Goal: Browse casually: Explore the website without a specific task or goal

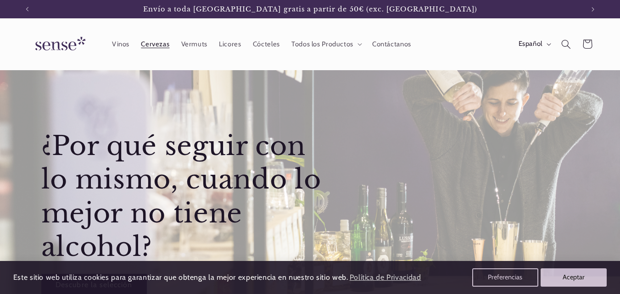
click at [157, 41] on span "Cervezas" at bounding box center [155, 44] width 28 height 9
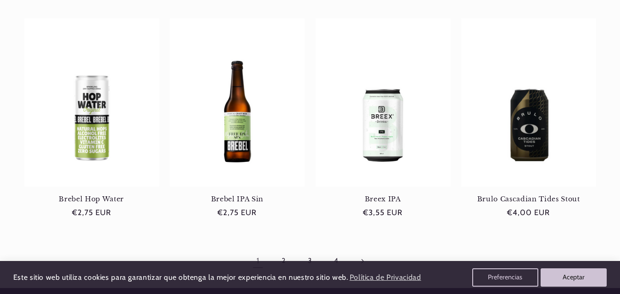
scroll to position [999, 0]
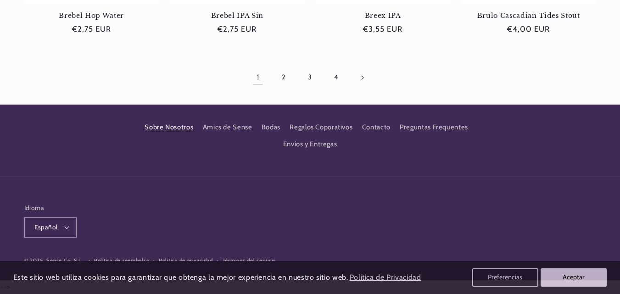
click at [160, 128] on link "Sobre Nosotros" at bounding box center [169, 129] width 49 height 14
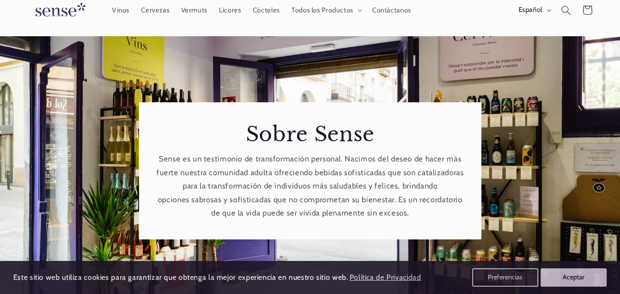
scroll to position [92, 0]
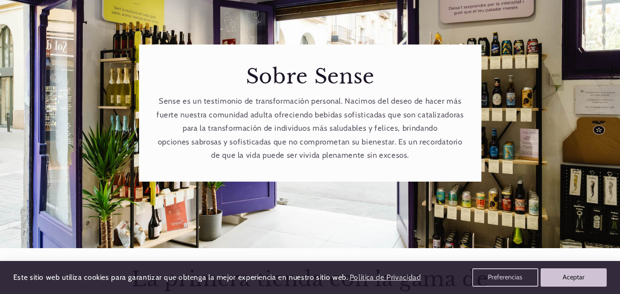
click at [228, 116] on p "Sense es un testimonio de transformación personal. Nacimos del deseo de hacer m…" at bounding box center [310, 129] width 308 height 68
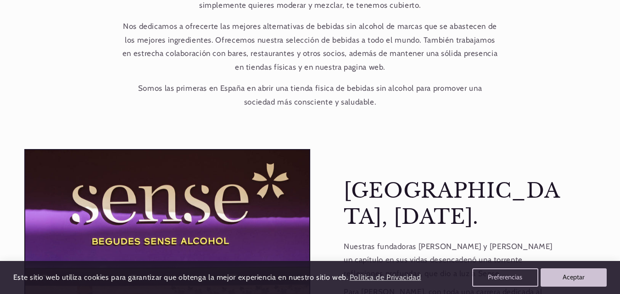
scroll to position [551, 0]
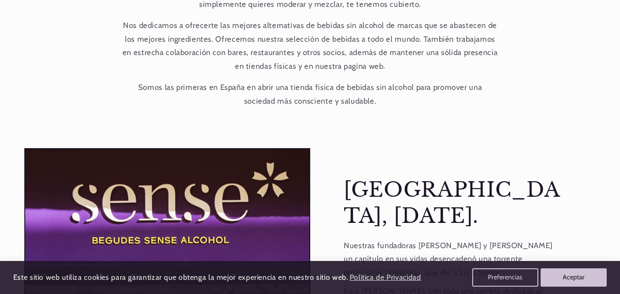
drag, startPoint x: 139, startPoint y: 96, endPoint x: 332, endPoint y: 97, distance: 192.7
copy div "La primera tienda con la gama de productos sin alcohol más selecta y completa d…"
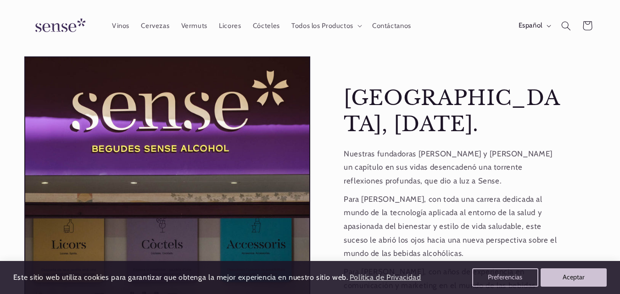
scroll to position [0, 557]
click at [329, 204] on div "Barcelona, enero de 2023. Nuestras fundadoras Kimber y Deborah abrazaron un cap…" at bounding box center [453, 271] width 286 height 431
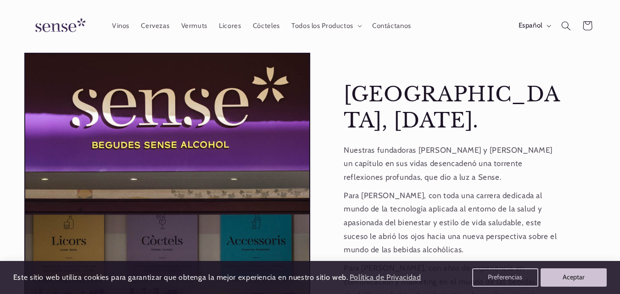
scroll to position [505, 0]
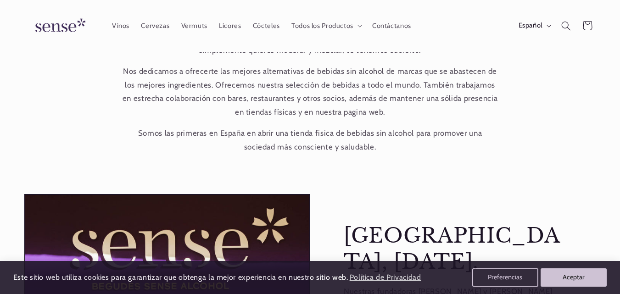
click at [66, 27] on img at bounding box center [58, 26] width 69 height 26
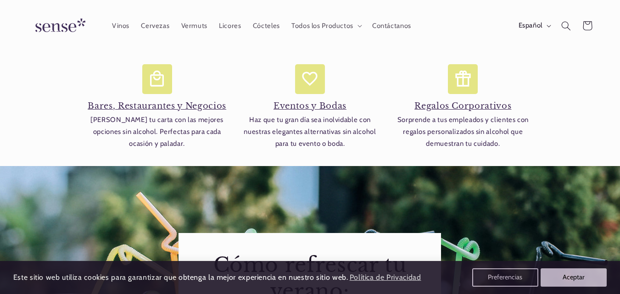
scroll to position [1193, 0]
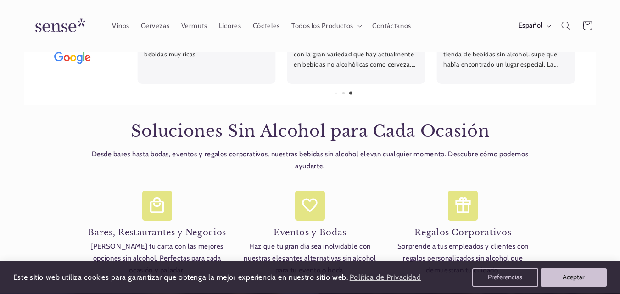
click at [55, 24] on img at bounding box center [58, 26] width 69 height 26
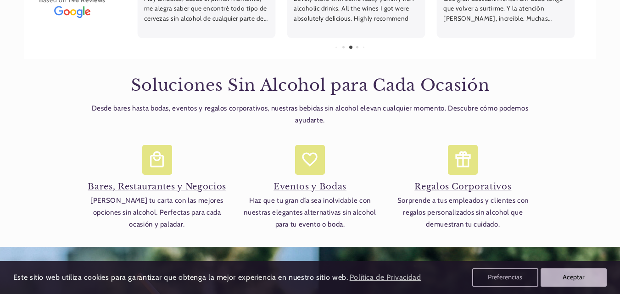
scroll to position [0, 557]
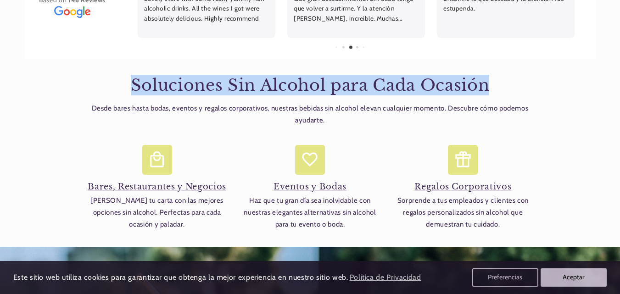
drag, startPoint x: 132, startPoint y: 84, endPoint x: 505, endPoint y: 78, distance: 372.6
click at [505, 78] on h2 "Soluciones Sin Alcohol para Cada Ocasión" at bounding box center [310, 85] width 450 height 21
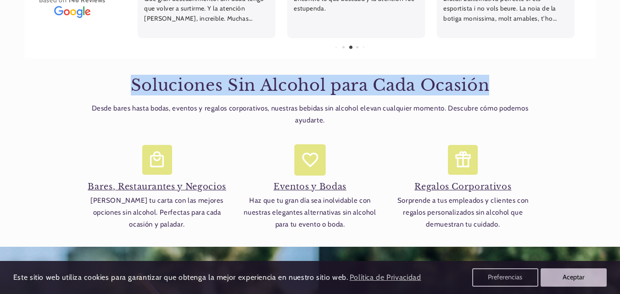
copy h2 "Soluciones Sin Alcohol para Cada Ocasión"
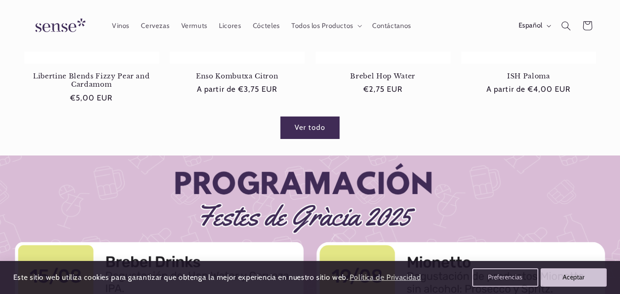
scroll to position [597, 0]
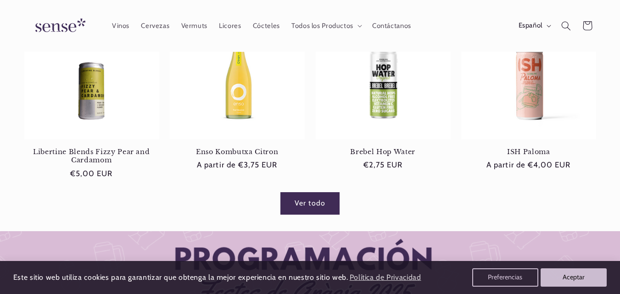
click at [60, 27] on img at bounding box center [58, 26] width 69 height 26
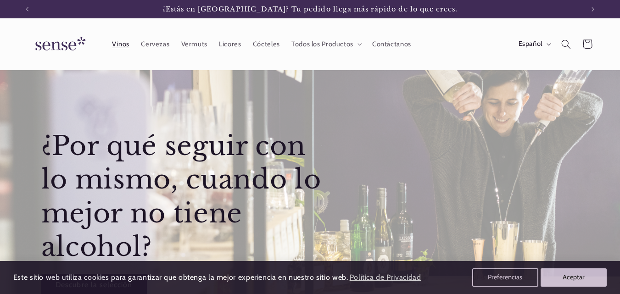
click at [123, 42] on span "Vinos" at bounding box center [120, 44] width 17 height 9
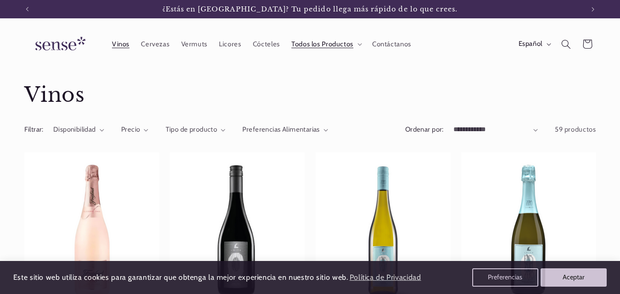
click at [534, 128] on select "**********" at bounding box center [495, 130] width 84 height 10
select select "**********"
click at [453, 125] on select "**********" at bounding box center [495, 130] width 84 height 10
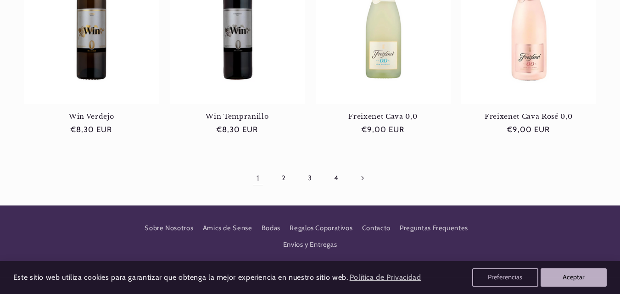
scroll to position [918, 0]
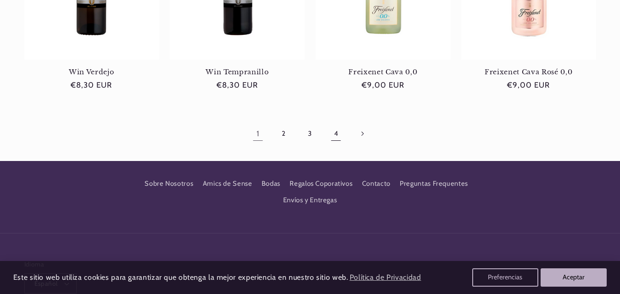
click at [335, 135] on link "4" at bounding box center [335, 133] width 21 height 21
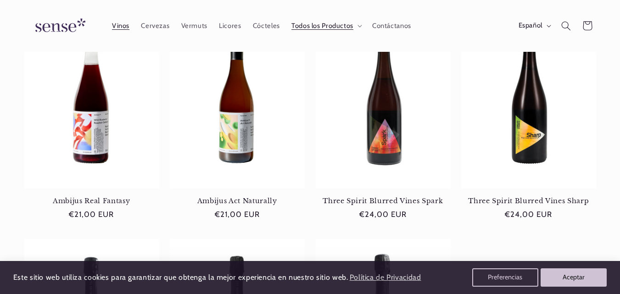
scroll to position [184, 0]
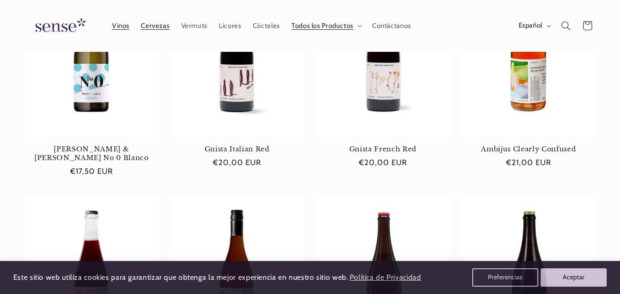
click at [155, 29] on span "Cervezas" at bounding box center [155, 26] width 28 height 9
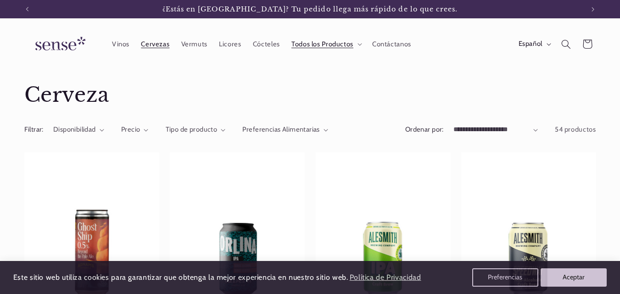
scroll to position [92, 0]
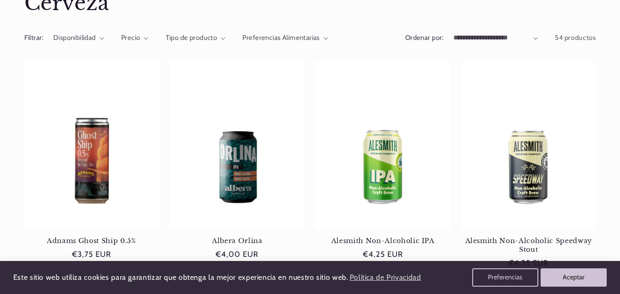
click at [497, 38] on select "**********" at bounding box center [495, 38] width 84 height 10
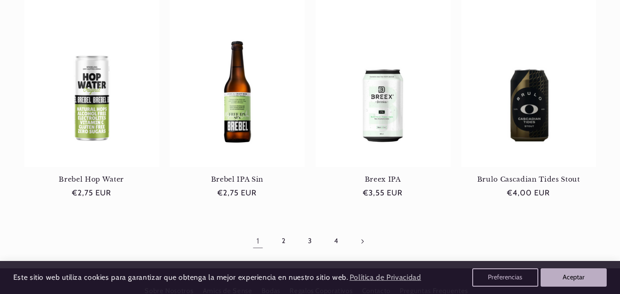
scroll to position [872, 0]
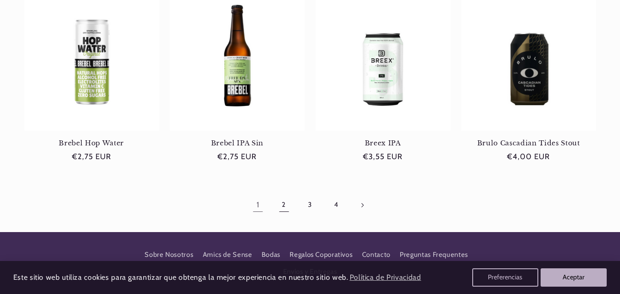
click at [283, 205] on link "2" at bounding box center [283, 205] width 21 height 21
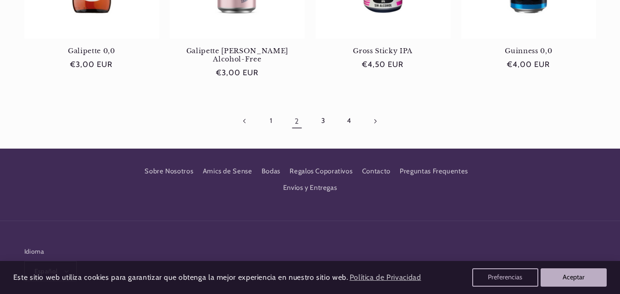
scroll to position [964, 0]
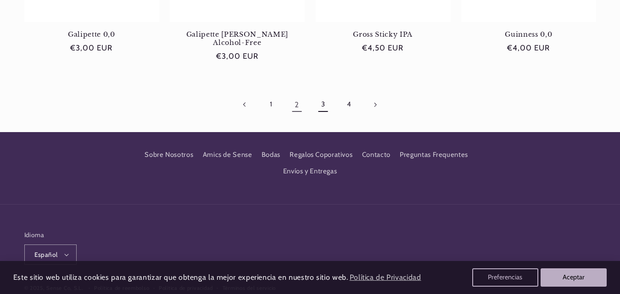
click at [323, 94] on link "3" at bounding box center [322, 104] width 21 height 21
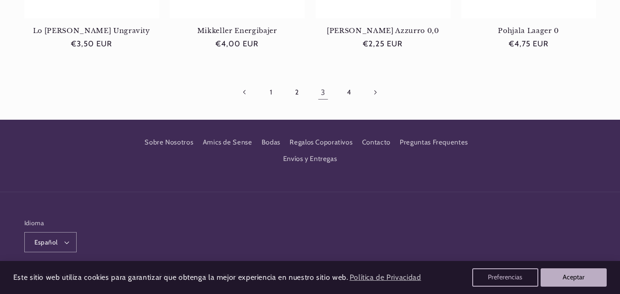
scroll to position [964, 0]
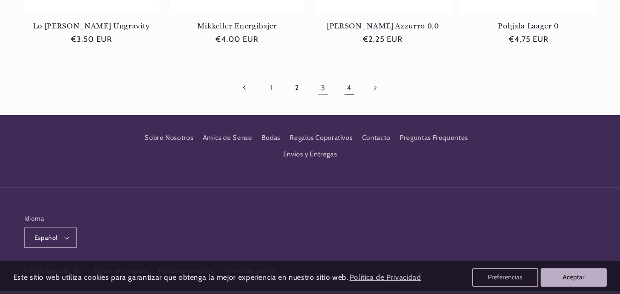
click at [351, 88] on link "4" at bounding box center [348, 88] width 21 height 21
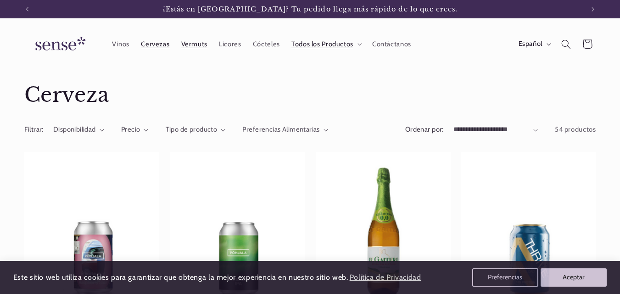
click at [194, 43] on span "Vermuts" at bounding box center [194, 44] width 26 height 9
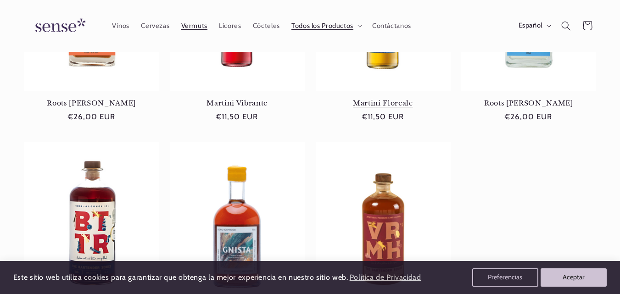
scroll to position [46, 0]
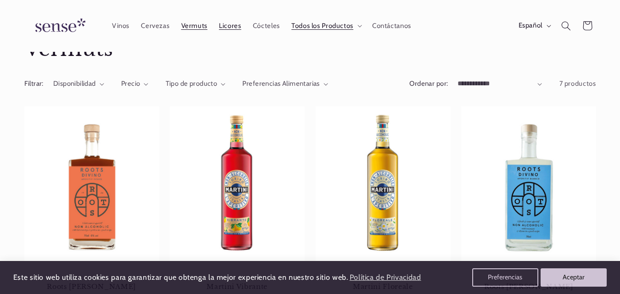
click at [230, 26] on span "Licores" at bounding box center [230, 26] width 22 height 9
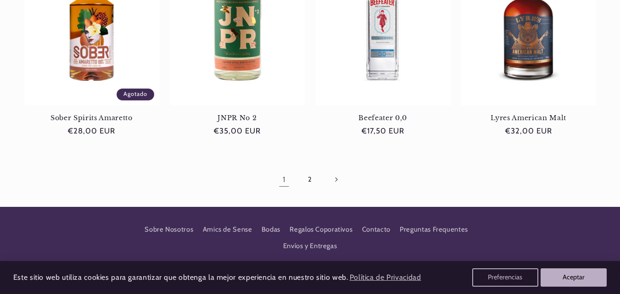
scroll to position [0, 557]
click at [307, 178] on link "2" at bounding box center [309, 179] width 21 height 21
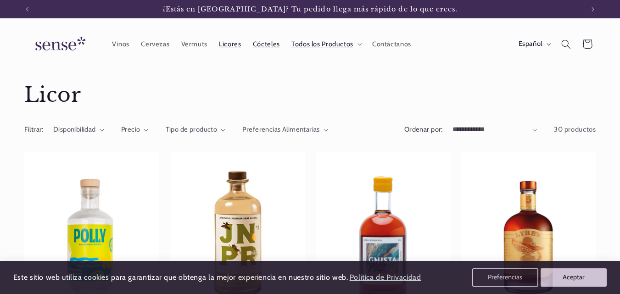
click at [261, 43] on span "Cócteles" at bounding box center [266, 44] width 27 height 9
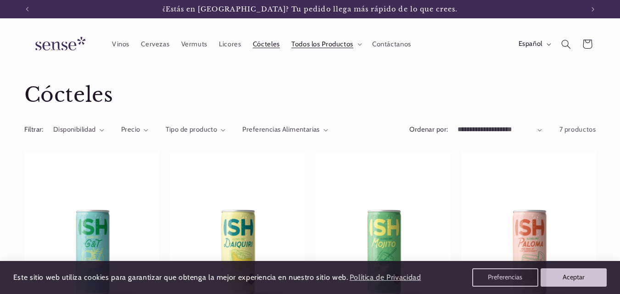
click at [251, 7] on span "¿Estás en [GEOGRAPHIC_DATA]? Tu pedido llega más rápido de lo que crees." at bounding box center [310, 9] width 296 height 8
click at [77, 43] on img at bounding box center [58, 44] width 69 height 26
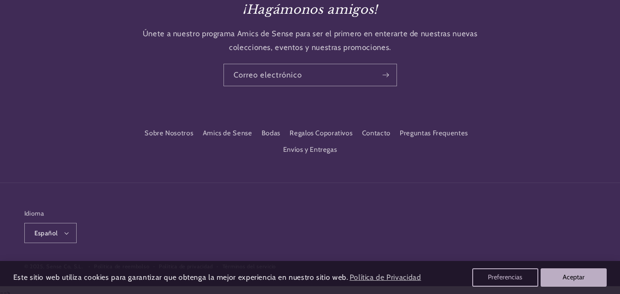
scroll to position [1834, 0]
click at [330, 125] on link "Regalos Coporativos" at bounding box center [321, 132] width 63 height 17
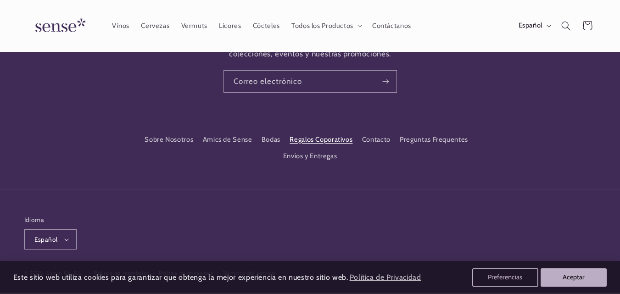
scroll to position [0, 557]
click at [221, 139] on link "Amics de Sense" at bounding box center [228, 139] width 50 height 17
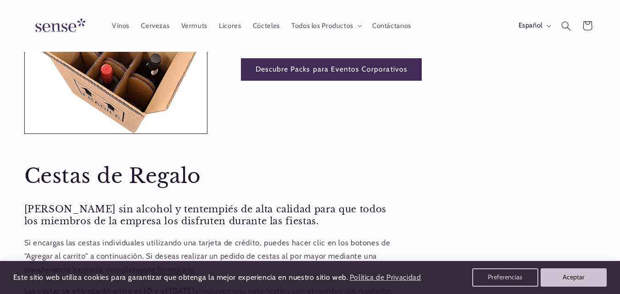
scroll to position [459, 0]
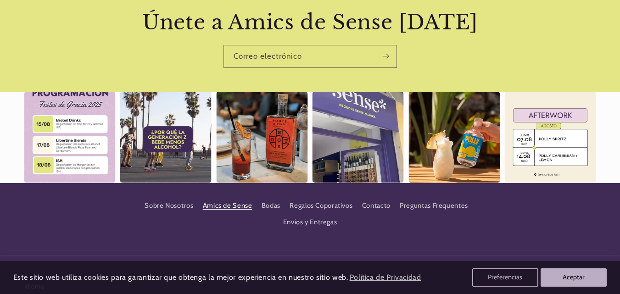
scroll to position [0, 557]
